Goal: Information Seeking & Learning: Learn about a topic

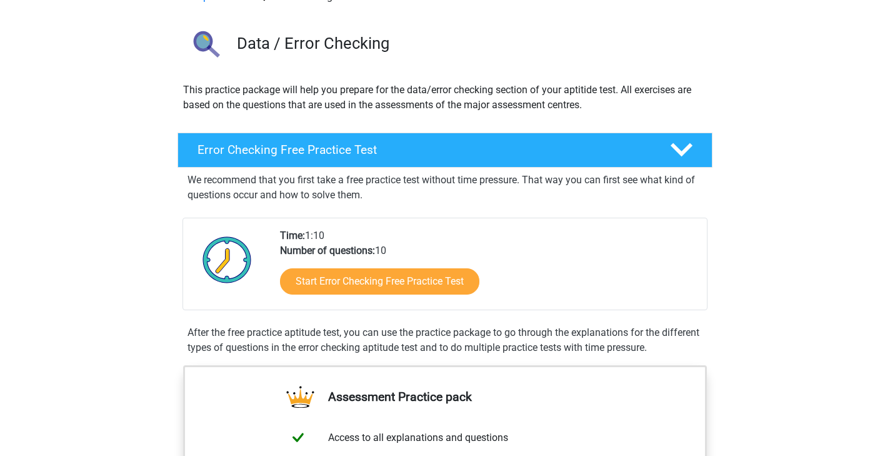
scroll to position [74, 0]
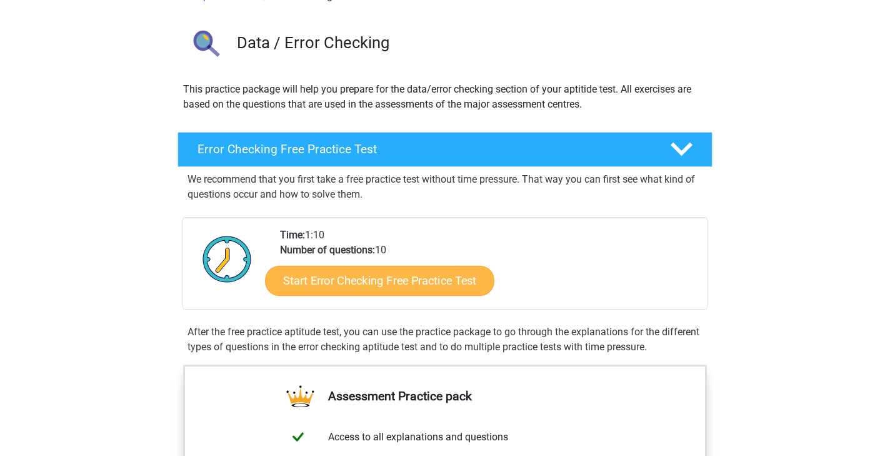
click at [343, 286] on link "Start Error Checking Free Practice Test" at bounding box center [379, 281] width 229 height 30
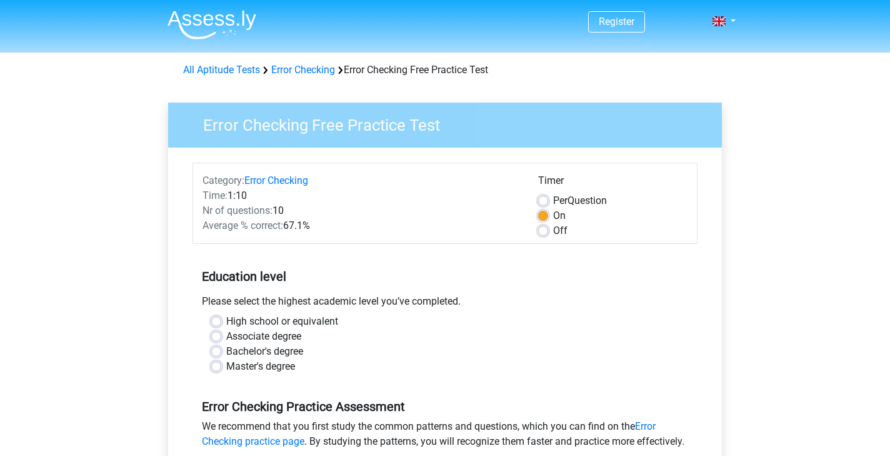
click at [553, 231] on label "Off" at bounding box center [560, 230] width 14 height 15
click at [546, 231] on input "Off" at bounding box center [543, 229] width 10 height 13
radio input "true"
click at [544, 209] on div "On" at bounding box center [612, 215] width 149 height 15
click at [553, 211] on label "On" at bounding box center [559, 215] width 13 height 15
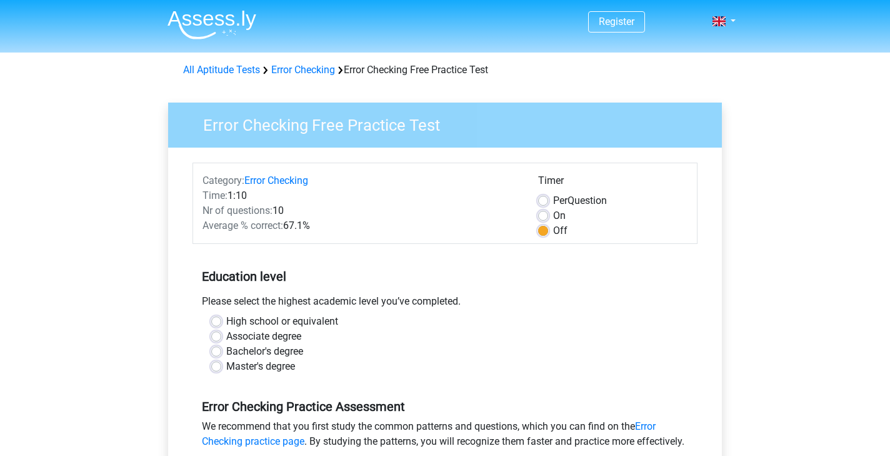
click at [544, 211] on input "On" at bounding box center [543, 214] width 10 height 13
radio input "true"
click at [553, 201] on label "Per Question" at bounding box center [580, 200] width 54 height 15
click at [545, 201] on input "Per Question" at bounding box center [543, 199] width 10 height 13
radio input "true"
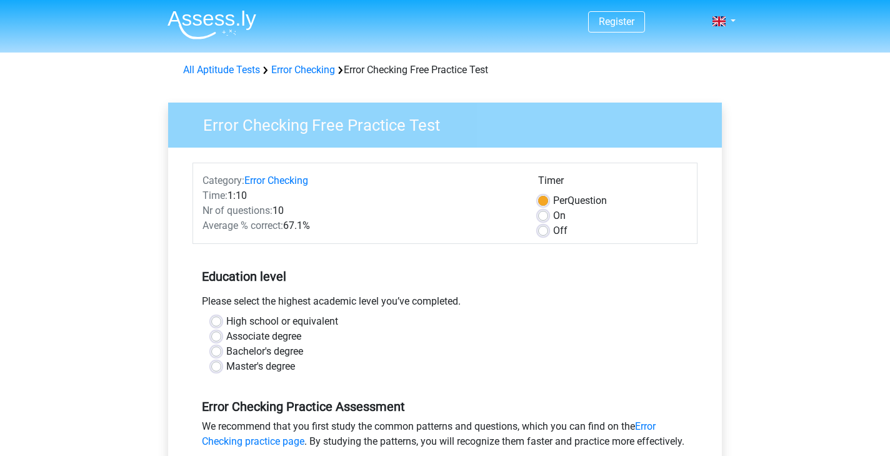
click at [553, 214] on label "On" at bounding box center [559, 215] width 13 height 15
click at [543, 214] on input "On" at bounding box center [543, 214] width 10 height 13
radio input "true"
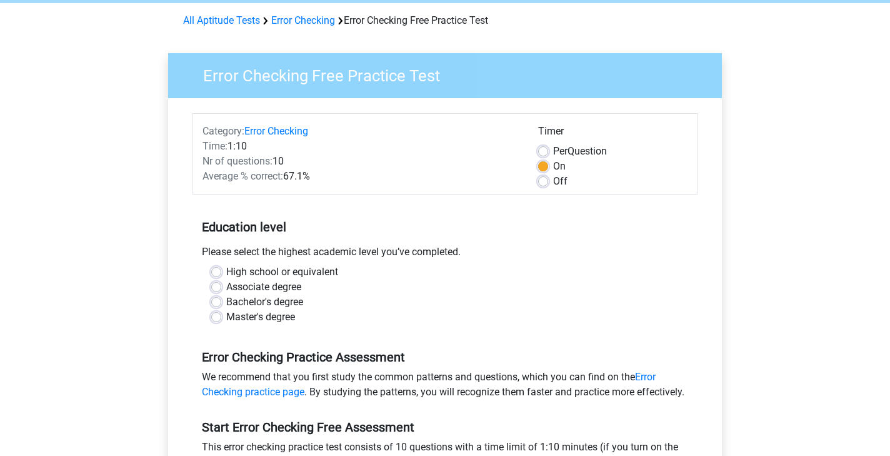
scroll to position [52, 0]
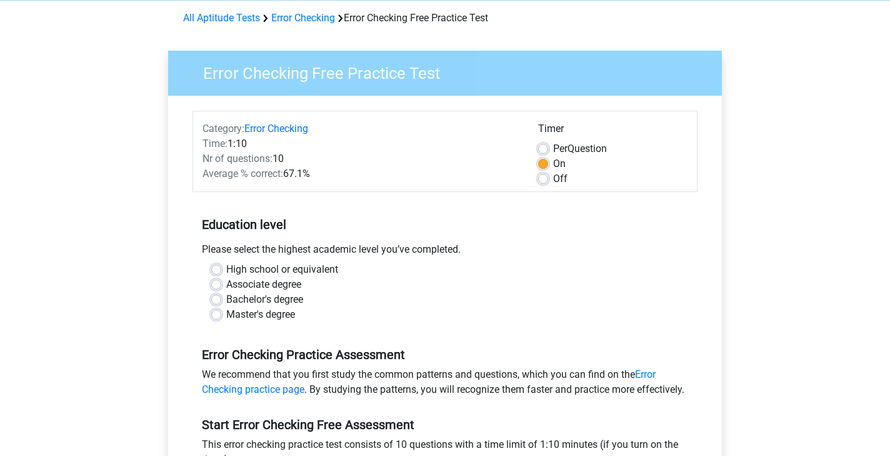
click at [226, 273] on label "High school or equivalent" at bounding box center [282, 269] width 112 height 15
click at [216, 273] on input "High school or equivalent" at bounding box center [216, 268] width 10 height 13
radio input "true"
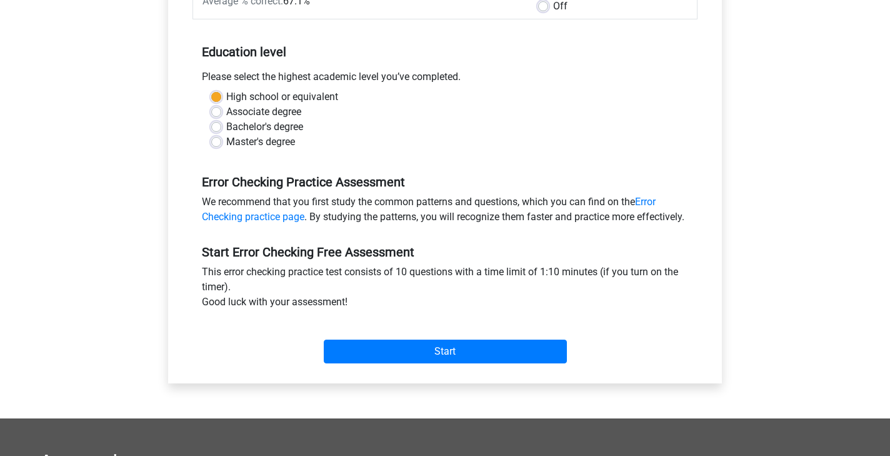
scroll to position [225, 0]
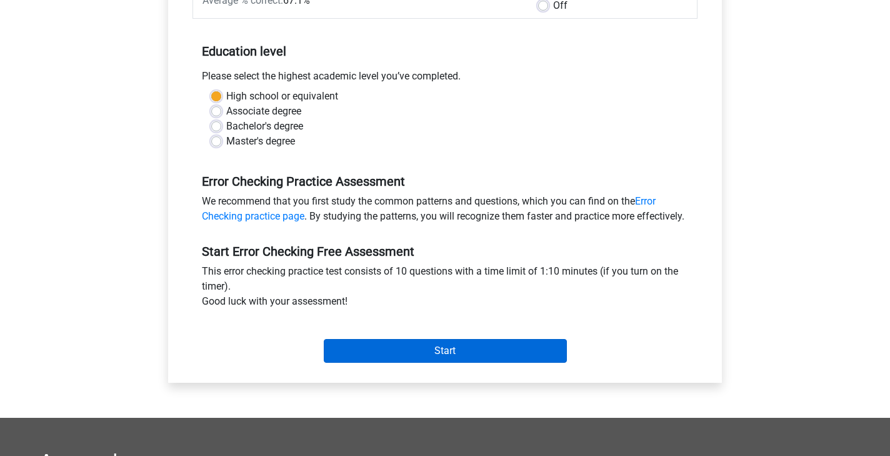
click at [381, 363] on input "Start" at bounding box center [445, 351] width 243 height 24
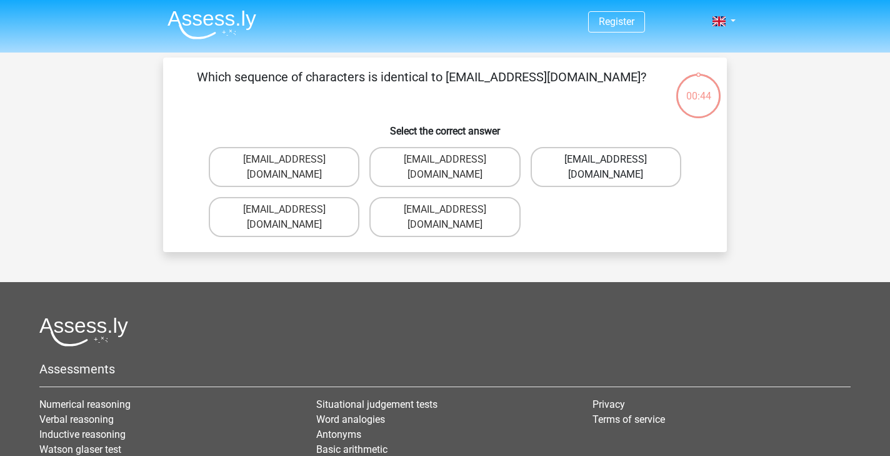
click at [581, 164] on label "Evie_Meade@joinmail.com.uk" at bounding box center [606, 167] width 151 height 40
click at [606, 164] on input "Evie_Meade@joinmail.com.uk" at bounding box center [610, 163] width 8 height 8
radio input "true"
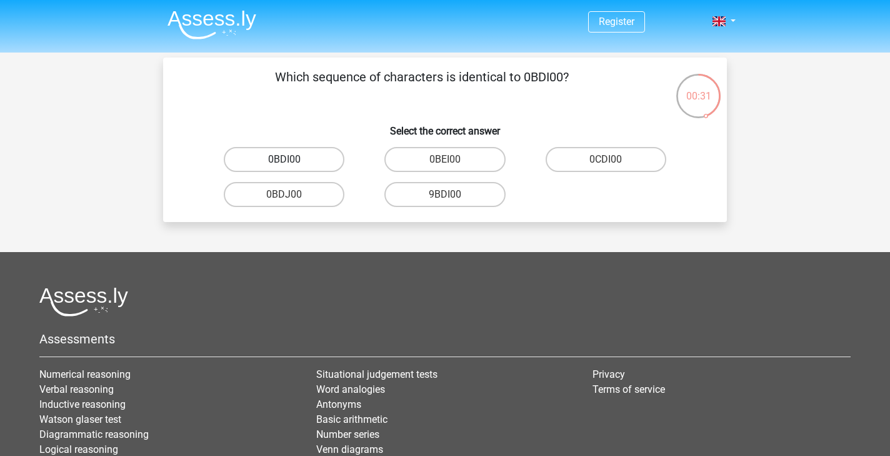
click at [310, 159] on label "0BDI00" at bounding box center [284, 159] width 121 height 25
click at [293, 159] on input "0BDI00" at bounding box center [288, 163] width 8 height 8
radio input "true"
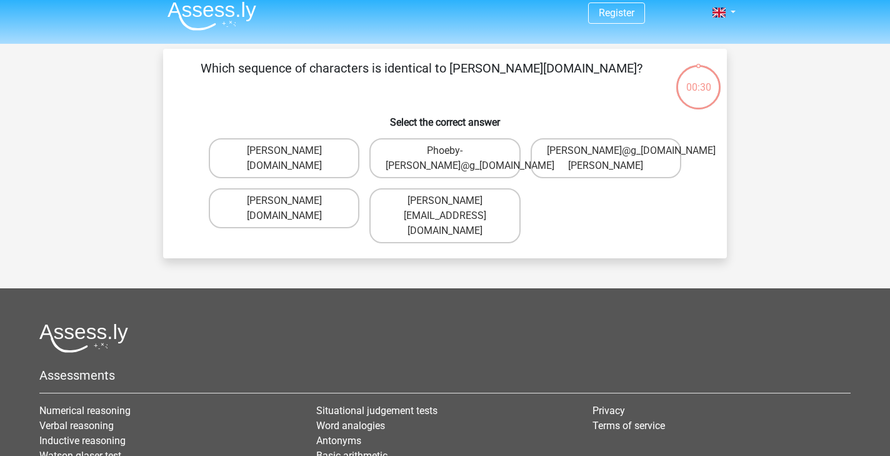
scroll to position [1, 0]
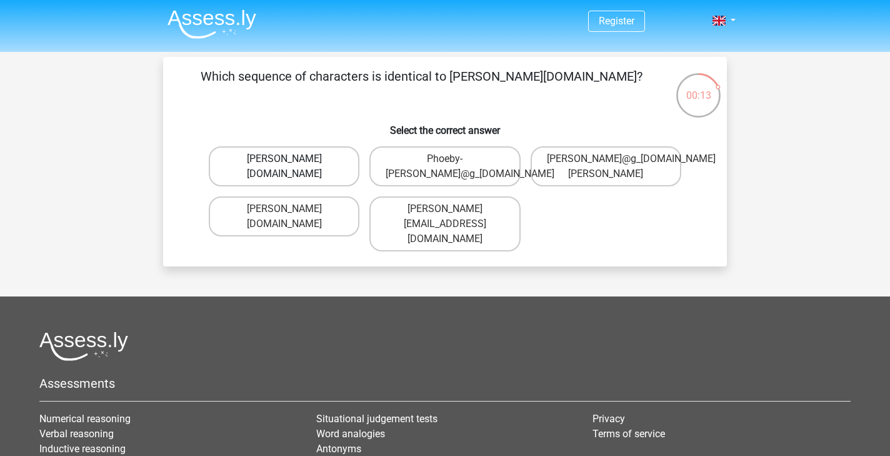
click at [309, 174] on label "Phoebe-Patterson@g_mail.gr" at bounding box center [284, 166] width 151 height 40
click at [293, 167] on input "Phoebe-Patterson@g_mail.gr" at bounding box center [288, 163] width 8 height 8
radio input "true"
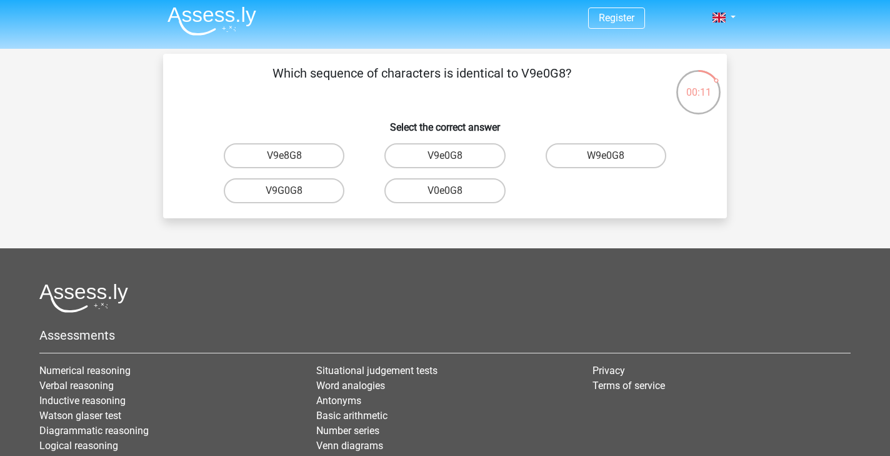
scroll to position [3, 0]
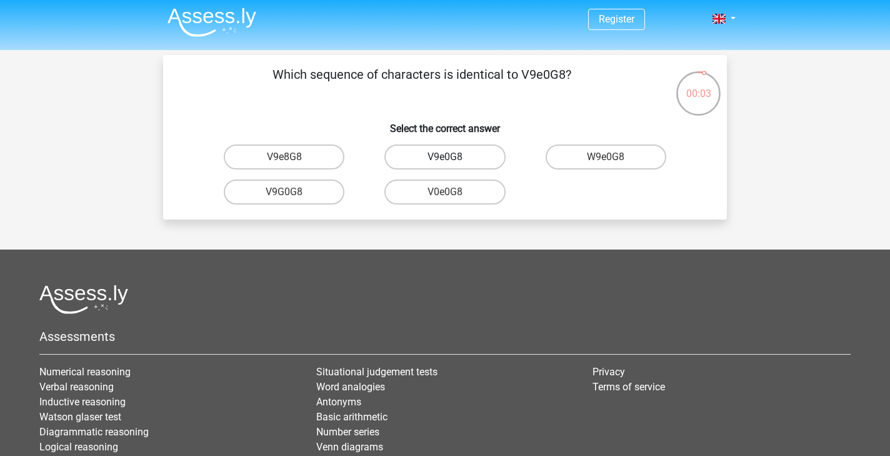
click at [465, 159] on label "V9e0G8" at bounding box center [444, 156] width 121 height 25
click at [453, 159] on input "V9e0G8" at bounding box center [449, 161] width 8 height 8
radio input "true"
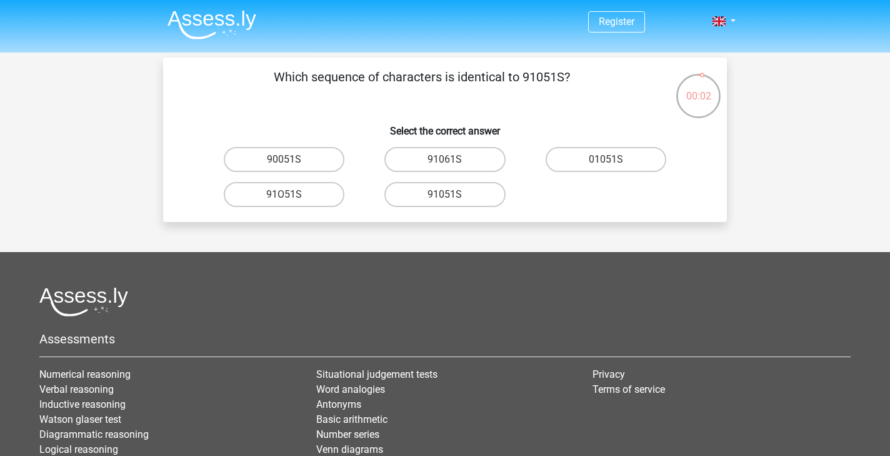
scroll to position [0, 0]
click at [470, 153] on label "91061S" at bounding box center [444, 159] width 121 height 25
click at [453, 159] on input "91061S" at bounding box center [449, 163] width 8 height 8
radio input "true"
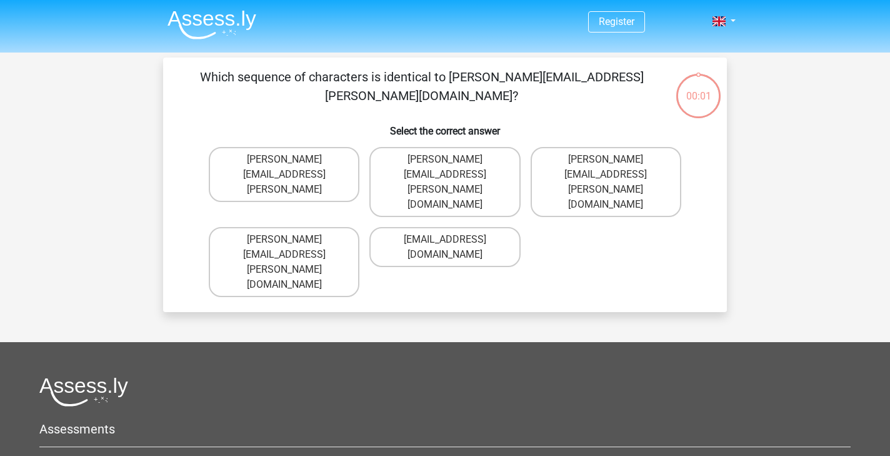
scroll to position [58, 0]
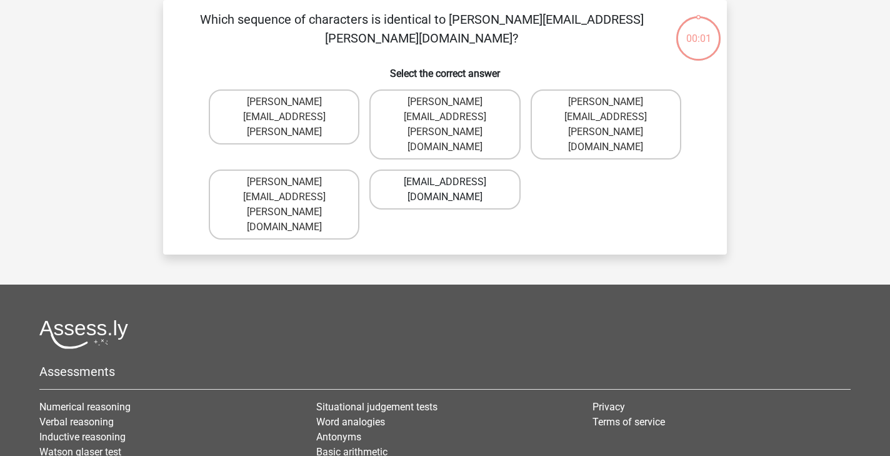
click at [442, 169] on label "Conor.Paterson@mailme.com" at bounding box center [444, 189] width 151 height 40
click at [445, 182] on input "Conor.Paterson@mailme.com" at bounding box center [449, 186] width 8 height 8
radio input "true"
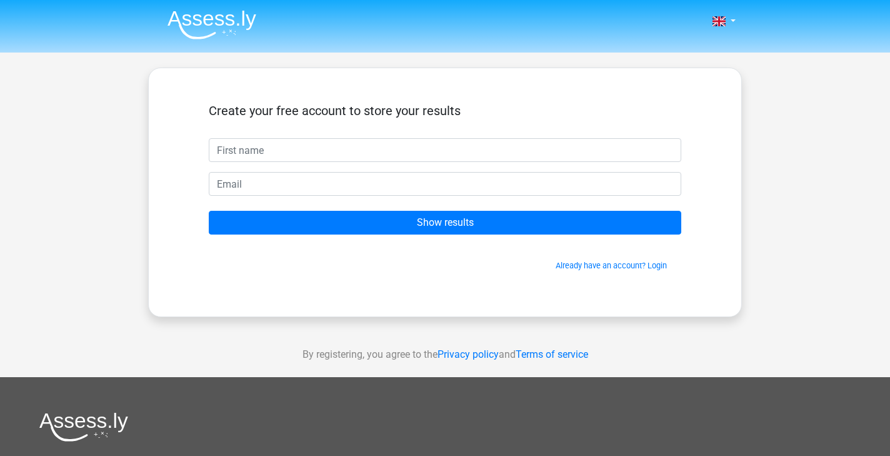
scroll to position [47, 0]
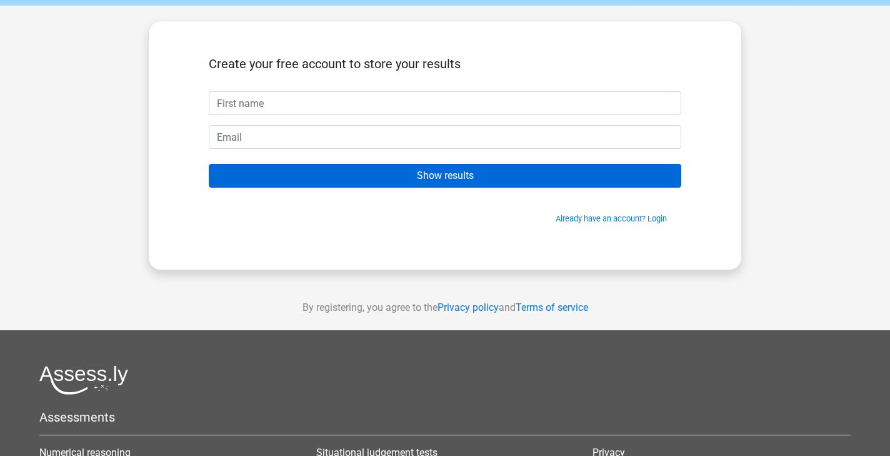
click at [403, 178] on input "Show results" at bounding box center [445, 176] width 473 height 24
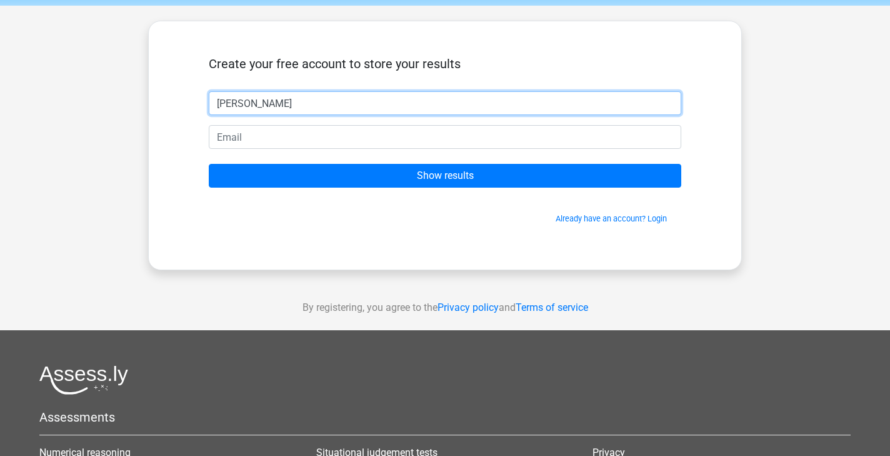
type input "[PERSON_NAME]"
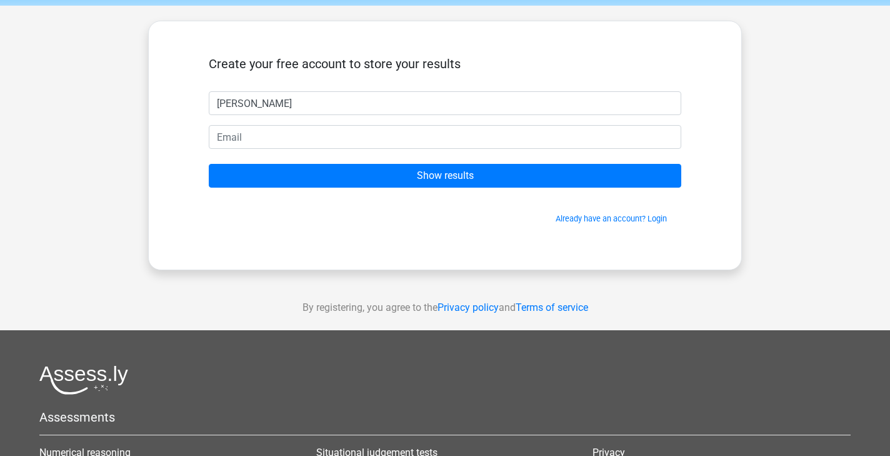
click at [421, 156] on form "Create your free account to store your results Joel Skerritt Show results Alrea…" at bounding box center [445, 140] width 473 height 168
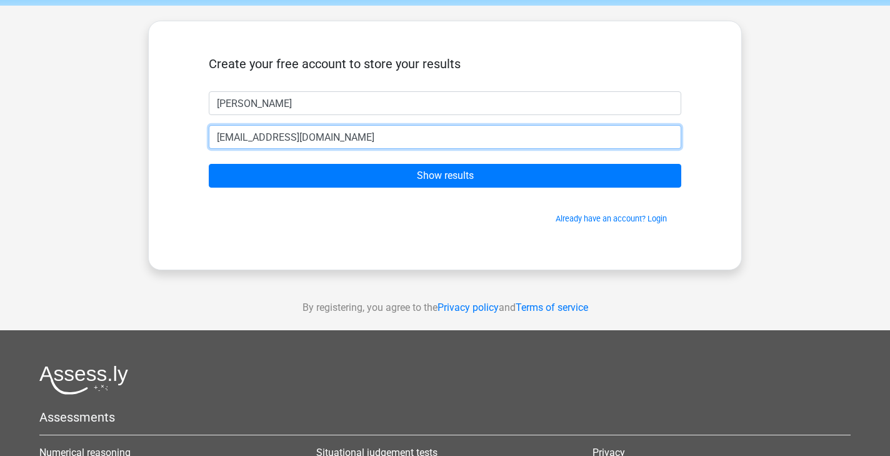
type input "[EMAIL_ADDRESS][DOMAIN_NAME]"
click at [445, 176] on input "Show results" at bounding box center [445, 176] width 473 height 24
